Goal: Task Accomplishment & Management: Manage account settings

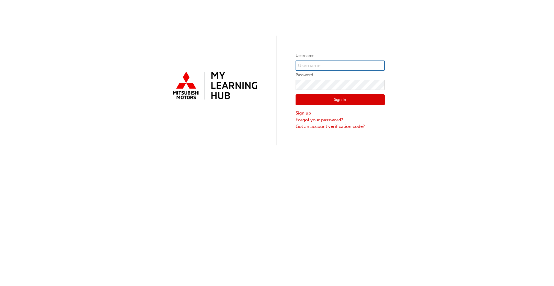
click at [309, 64] on input "text" at bounding box center [339, 66] width 89 height 10
type input "0005789671"
click at [325, 118] on link "Forgot your password?" at bounding box center [339, 120] width 89 height 7
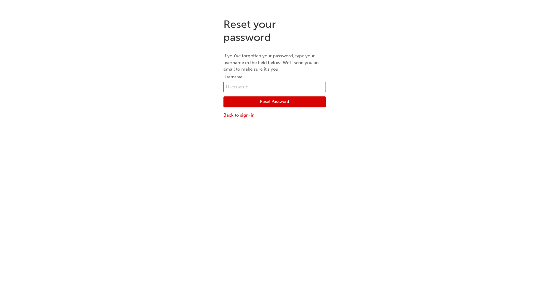
click at [239, 85] on input "text" at bounding box center [275, 87] width 102 height 10
type input "0005789671"
click at [256, 101] on button "Reset Password" at bounding box center [275, 101] width 102 height 11
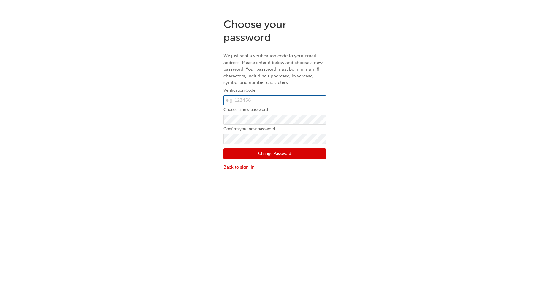
click at [243, 100] on input "text" at bounding box center [275, 100] width 102 height 10
click at [298, 100] on input "text" at bounding box center [275, 100] width 102 height 10
type input "954239"
click at [294, 152] on button "Change Password" at bounding box center [275, 153] width 102 height 11
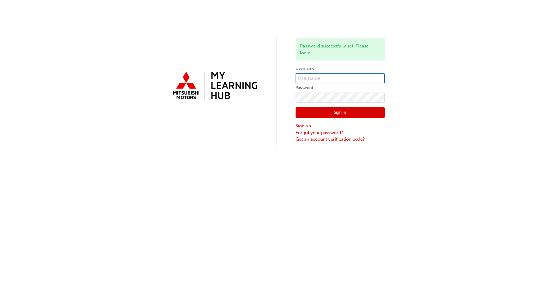
click at [369, 81] on input "text" at bounding box center [339, 78] width 89 height 10
type input "0005789671"
click button "Sign In" at bounding box center [339, 112] width 89 height 11
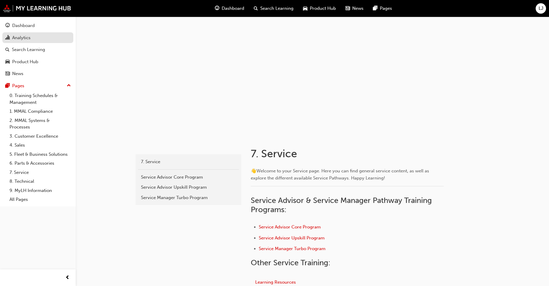
click at [41, 40] on div "Analytics" at bounding box center [37, 37] width 65 height 7
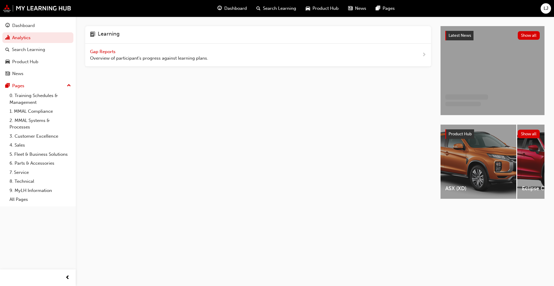
click at [109, 50] on span "Gap Reports" at bounding box center [103, 51] width 27 height 5
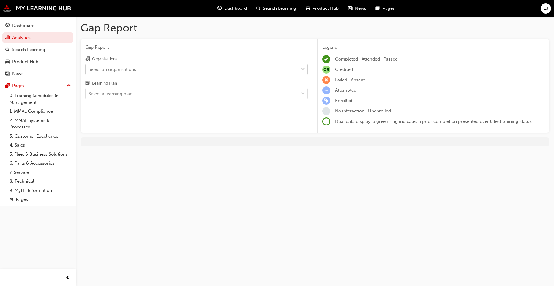
click at [141, 66] on div "Select an organisations" at bounding box center [191, 69] width 213 height 10
click at [89, 66] on input "Organisations Select an organisations" at bounding box center [88, 68] width 1 height 5
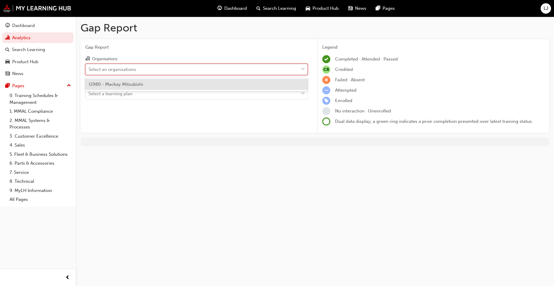
click at [141, 66] on div "Select an organisations" at bounding box center [191, 69] width 213 height 10
click at [89, 66] on input "Organisations option Q980 - Mackay Mitsubishi focused, 1 of 1. 1 result availab…" at bounding box center [88, 68] width 1 height 5
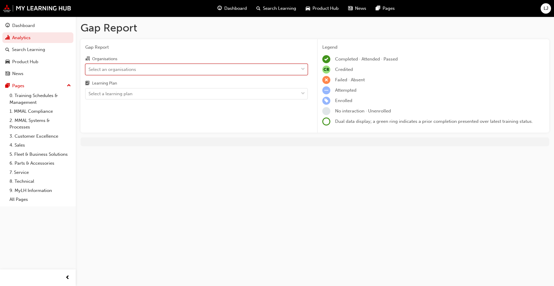
click at [141, 66] on div "Select an organisations" at bounding box center [191, 69] width 213 height 10
click at [89, 66] on input "Organisations 0 results available. Select is focused ,type to refine list, pres…" at bounding box center [88, 68] width 1 height 5
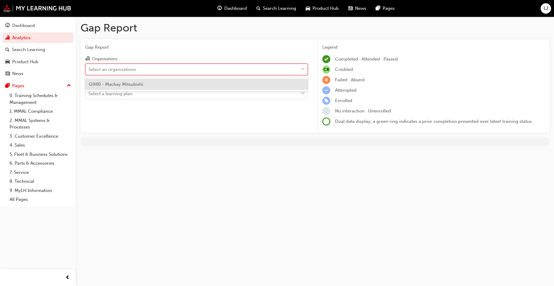
click at [140, 84] on span "Q980 - Mackay Mitsubishi" at bounding box center [116, 84] width 54 height 5
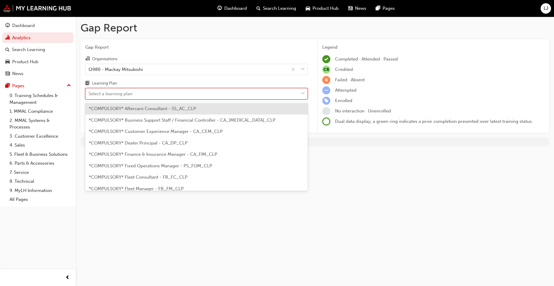
click at [139, 92] on div "Select a learning plan" at bounding box center [191, 94] width 213 height 10
click at [89, 92] on input "Learning Plan option *COMPULSORY* Aftercare Consultant - SS_AC_CLP focused, 1 o…" at bounding box center [88, 93] width 1 height 5
click at [151, 84] on div "Learning Plan" at bounding box center [196, 84] width 222 height 9
click at [89, 91] on input "Learning Plan option *COMPULSORY* Aftercare Consultant - SS_AC_CLP focused, 1 o…" at bounding box center [88, 93] width 1 height 5
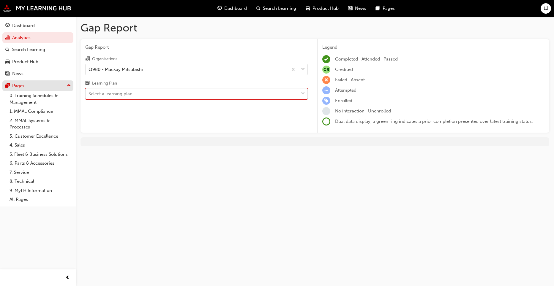
click at [36, 87] on div "Pages" at bounding box center [37, 85] width 65 height 7
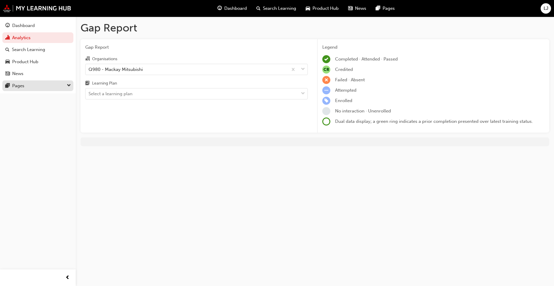
click at [36, 87] on div "Pages" at bounding box center [37, 85] width 65 height 7
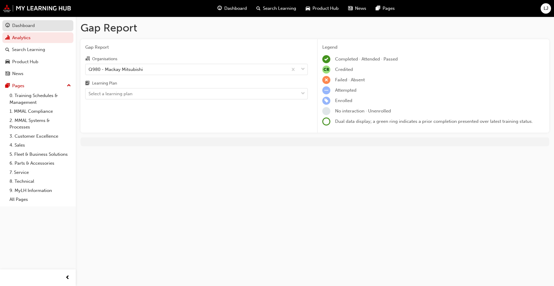
click at [42, 23] on div "Dashboard" at bounding box center [37, 25] width 65 height 7
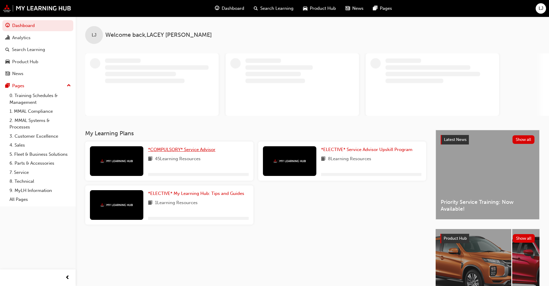
click at [188, 147] on span "*COMPULSORY* Service Advisor" at bounding box center [181, 149] width 67 height 5
